Goal: Transaction & Acquisition: Purchase product/service

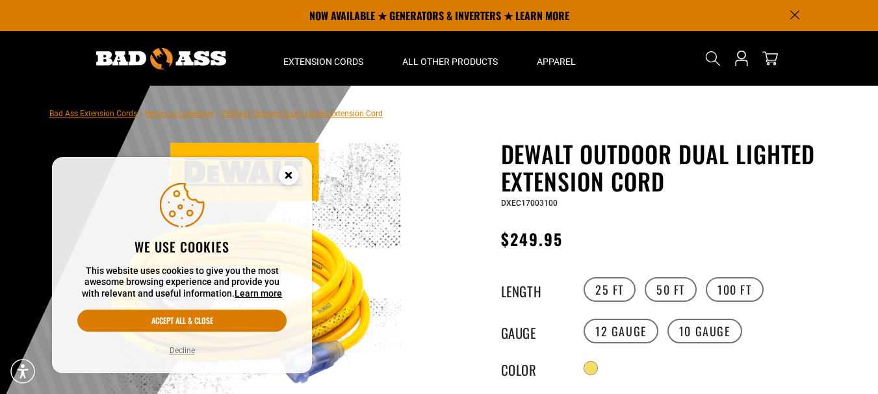
click at [286, 177] on icon "Cookie Consent" at bounding box center [288, 175] width 5 height 5
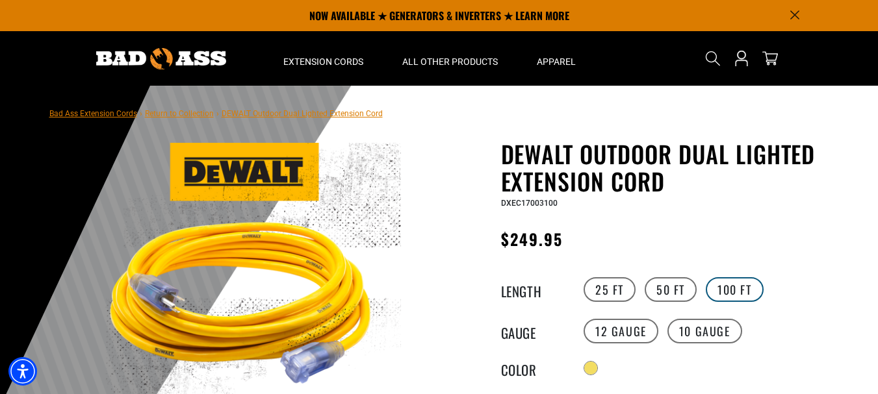
click at [741, 284] on label "100 FT" at bounding box center [734, 289] width 58 height 25
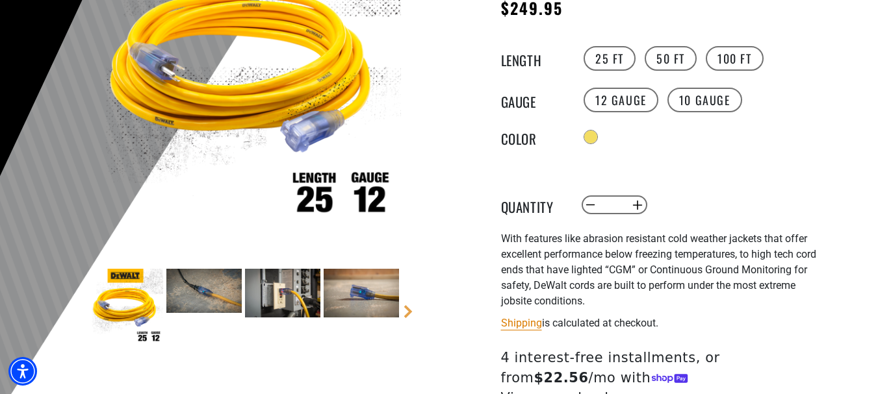
scroll to position [325, 0]
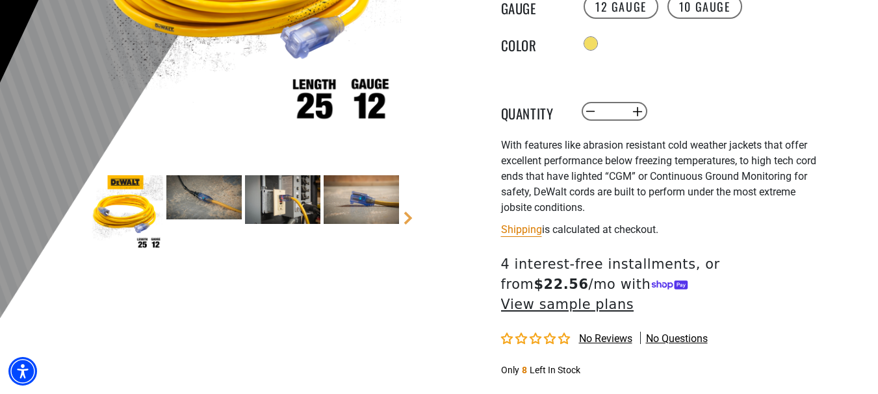
click at [208, 190] on img at bounding box center [203, 197] width 75 height 44
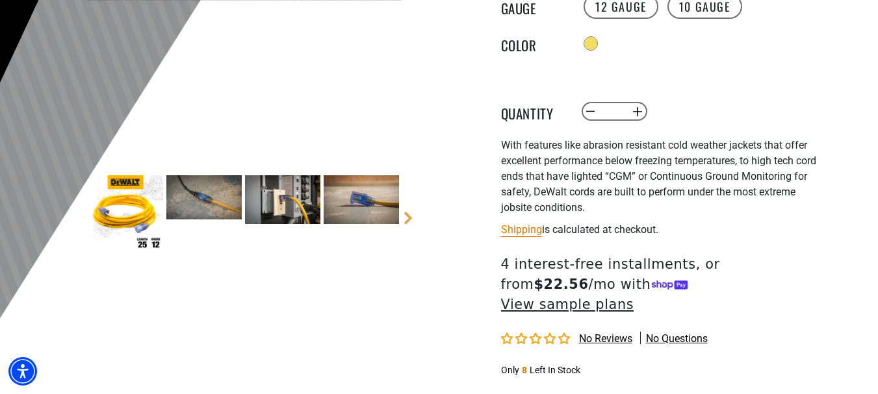
click at [366, 196] on img at bounding box center [360, 199] width 75 height 49
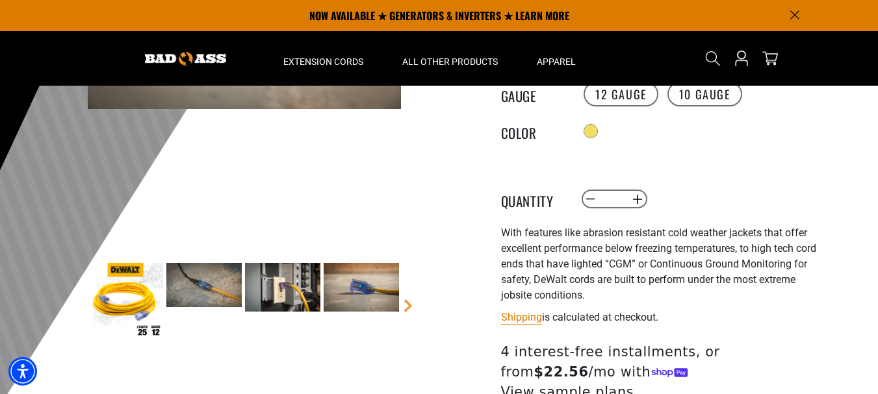
scroll to position [0, 0]
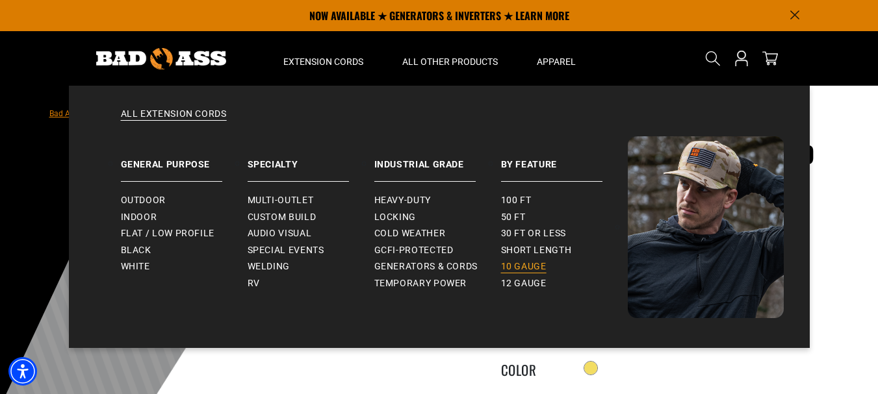
click at [522, 265] on span "10 gauge" at bounding box center [523, 267] width 45 height 12
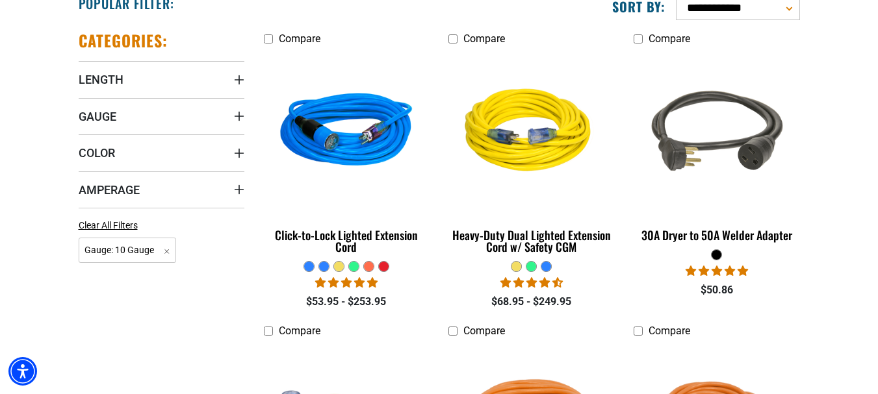
scroll to position [455, 0]
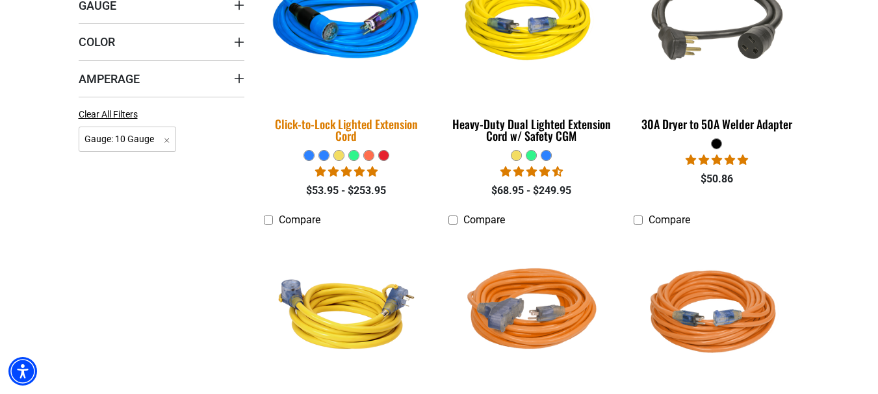
click at [347, 130] on div "Click-to-Lock Lighted Extension Cord" at bounding box center [347, 129] width 166 height 23
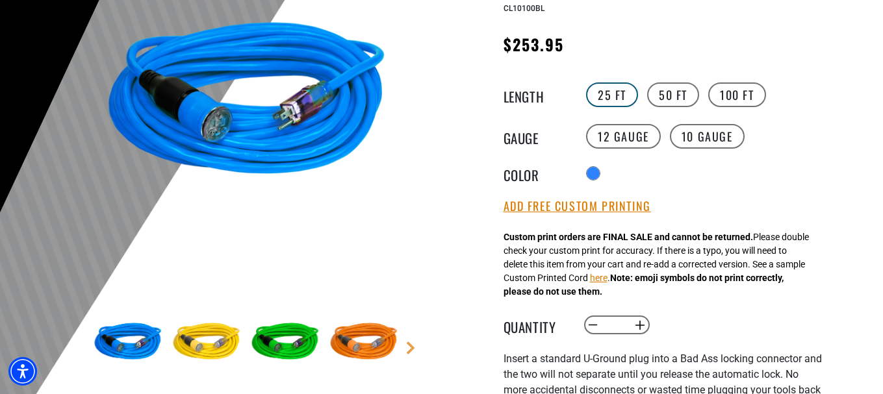
click at [607, 92] on label "25 FT" at bounding box center [612, 94] width 52 height 25
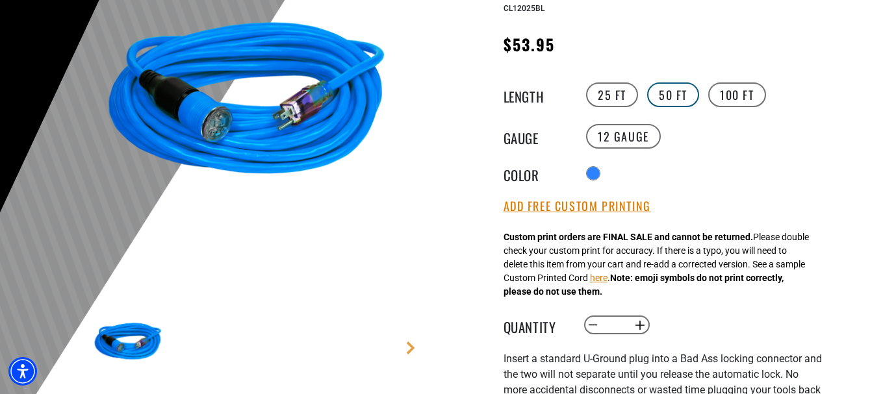
click at [673, 87] on label "50 FT" at bounding box center [673, 94] width 52 height 25
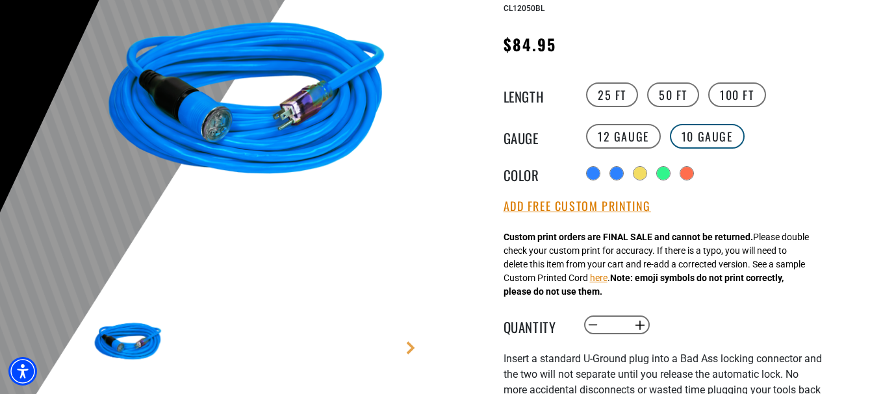
click at [716, 132] on label "10 Gauge" at bounding box center [707, 136] width 75 height 25
